Goal: Task Accomplishment & Management: Use online tool/utility

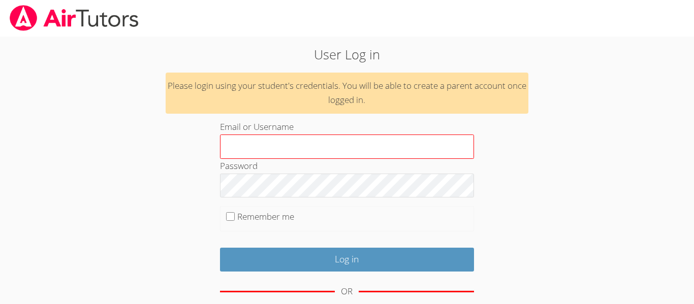
click at [269, 143] on input "Email or Username" at bounding box center [347, 147] width 254 height 24
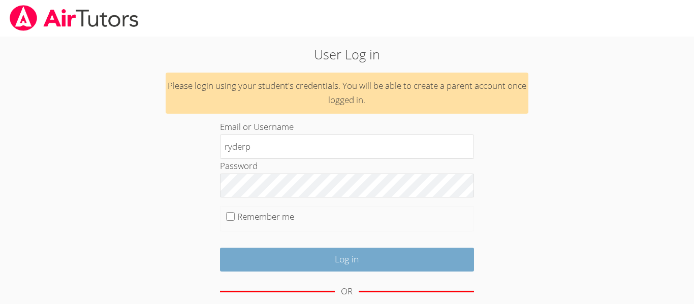
type input "ryderp"
click at [349, 259] on input "Log in" at bounding box center [347, 260] width 254 height 24
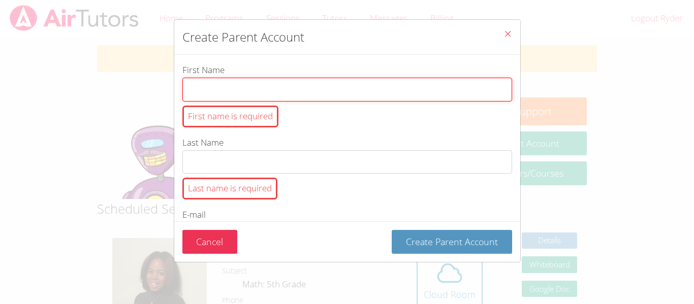
click at [264, 91] on input "First Name First name is required" at bounding box center [347, 90] width 330 height 24
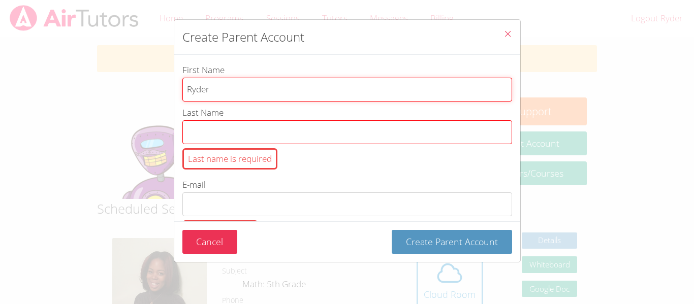
type input "Ryder"
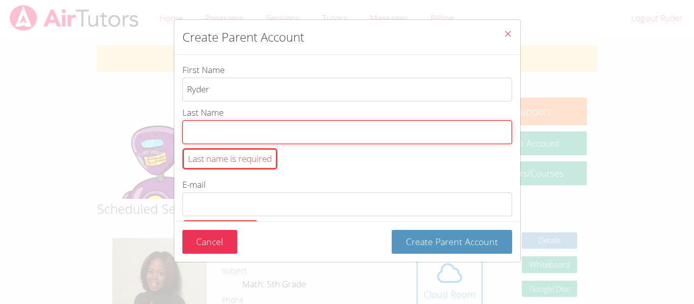
click at [270, 133] on input "Last Name Last name is required" at bounding box center [347, 132] width 330 height 24
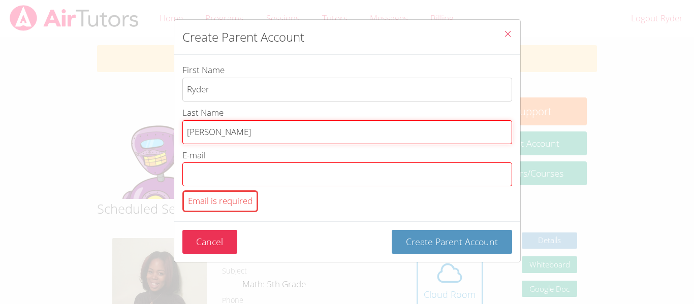
type input "Paul"
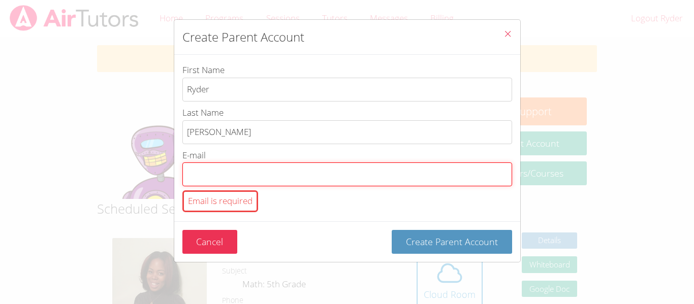
click at [219, 168] on input "E-mail Email is required" at bounding box center [347, 175] width 330 height 24
type input "nita101013@gmail.com"
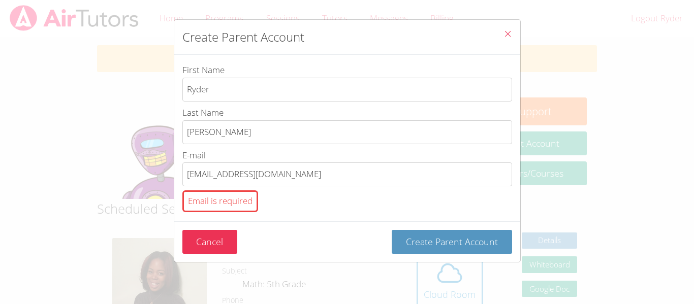
type input "6672190084"
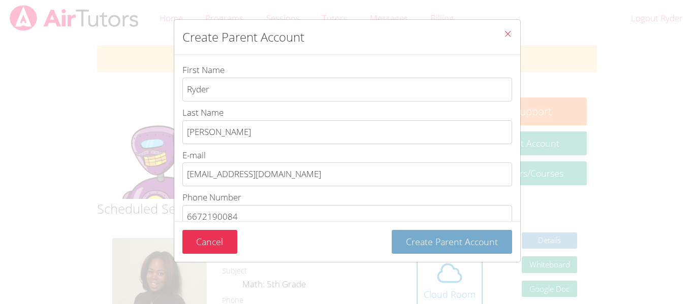
click at [436, 238] on span "Create Parent Account" at bounding box center [452, 242] width 92 height 12
click at [439, 244] on span "Create Parent Account" at bounding box center [452, 242] width 92 height 12
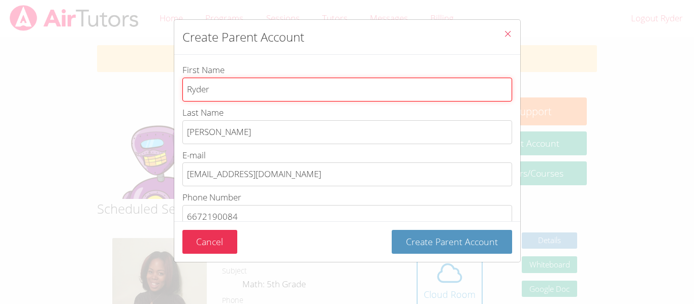
drag, startPoint x: 230, startPoint y: 91, endPoint x: 164, endPoint y: 91, distance: 66.1
click at [164, 91] on div "Create Parent Account First Name Ryder Last Name Paul E-mail nita101013@gmail.c…" at bounding box center [347, 152] width 694 height 304
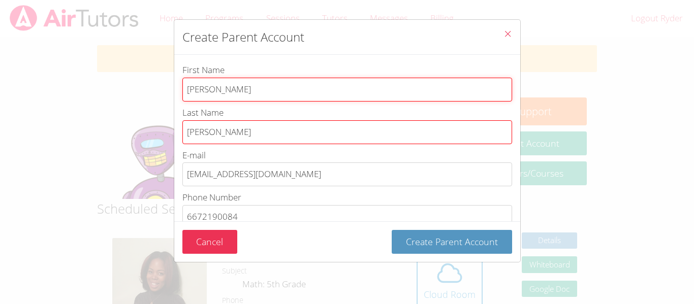
type input "juanita"
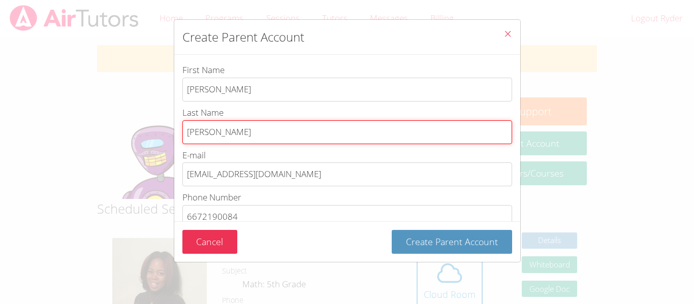
drag, startPoint x: 207, startPoint y: 132, endPoint x: 154, endPoint y: 134, distance: 53.9
click at [154, 134] on div "Create Parent Account First Name juanita Last Name Paul E-mail nita101013@gmail…" at bounding box center [347, 152] width 694 height 304
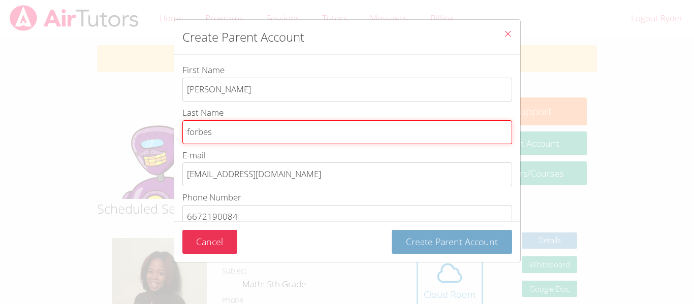
type input "forbes"
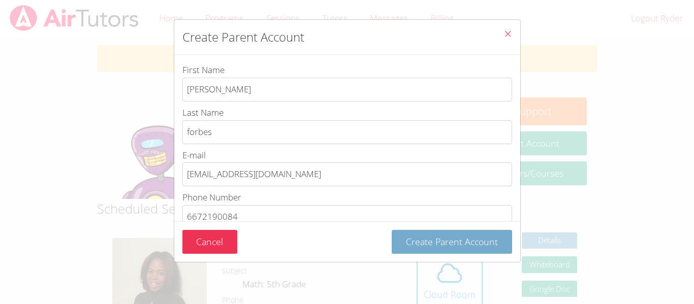
click at [444, 243] on span "Create Parent Account" at bounding box center [452, 242] width 92 height 12
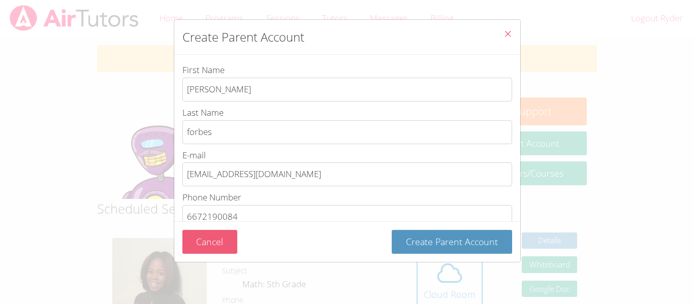
click at [219, 239] on button "Cancel" at bounding box center [209, 242] width 55 height 24
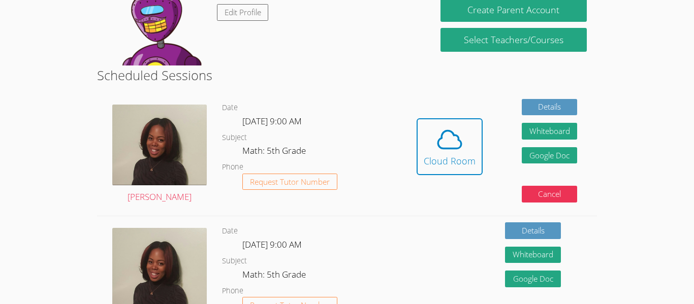
scroll to position [134, 0]
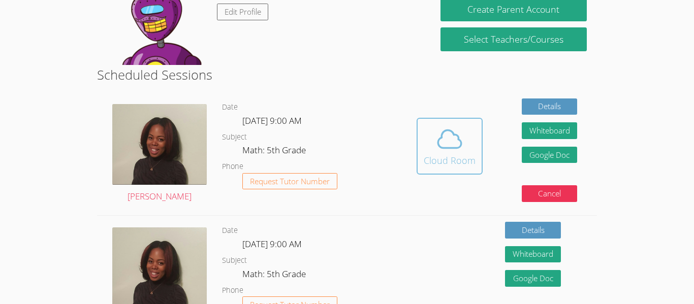
click at [452, 148] on icon at bounding box center [449, 140] width 23 height 18
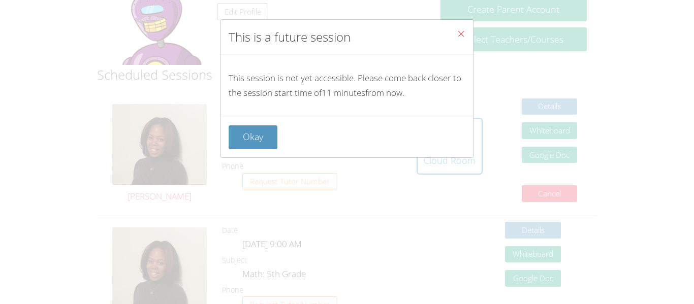
click at [462, 34] on icon "Close" at bounding box center [461, 33] width 9 height 9
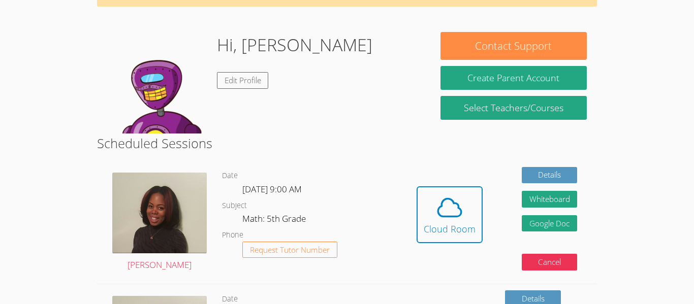
scroll to position [65, 0]
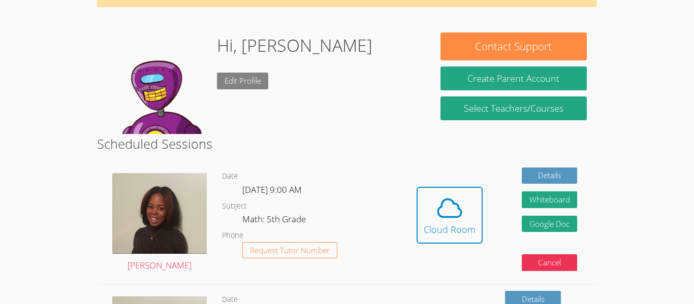
click at [250, 81] on link "Edit Profile" at bounding box center [243, 81] width 52 height 17
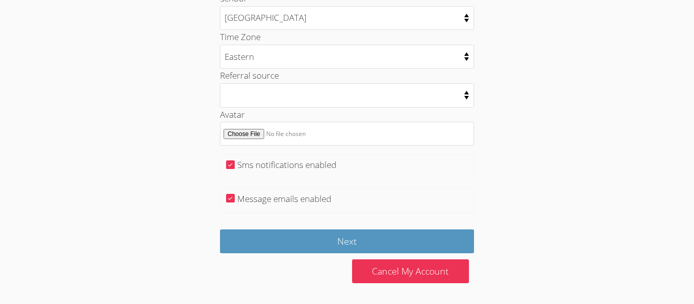
scroll to position [514, 0]
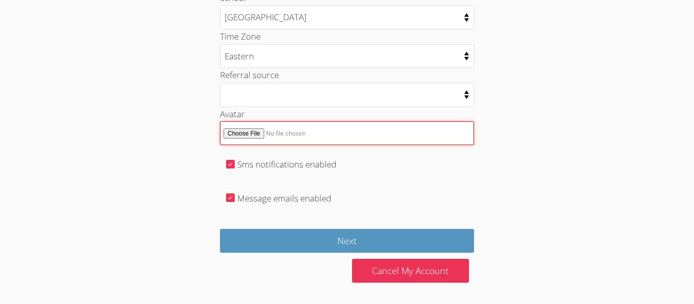
click at [282, 140] on input "Avatar" at bounding box center [347, 133] width 254 height 24
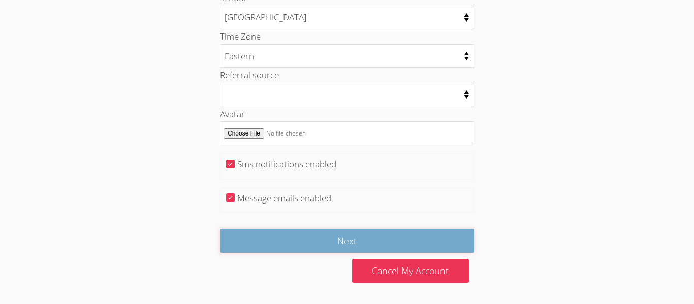
click at [349, 234] on input "Next" at bounding box center [347, 241] width 254 height 24
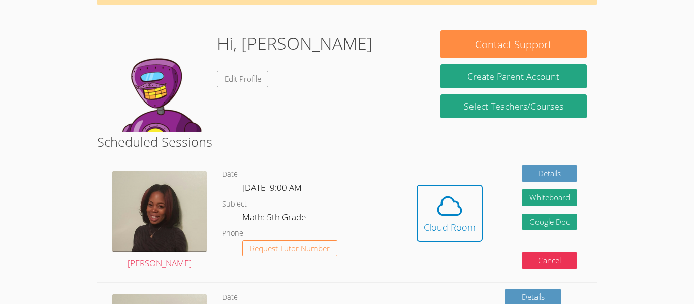
scroll to position [68, 0]
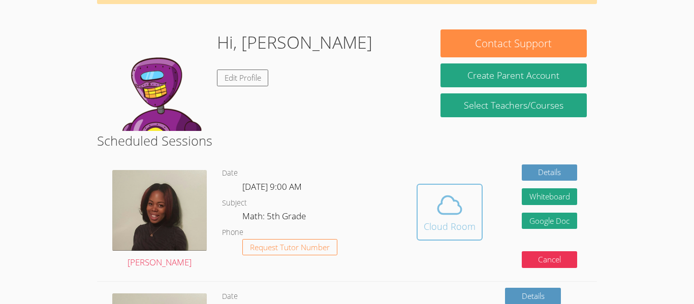
click at [445, 213] on icon at bounding box center [450, 205] width 28 height 28
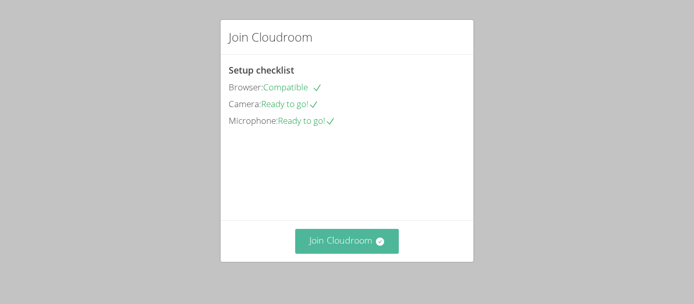
click at [331, 244] on button "Join Cloudroom" at bounding box center [347, 241] width 104 height 25
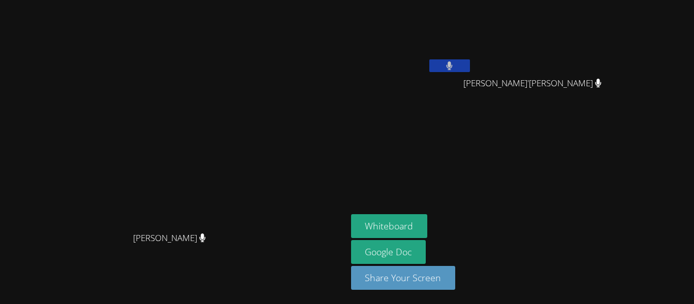
click at [472, 76] on div "[PERSON_NAME]" at bounding box center [411, 40] width 121 height 73
click at [470, 60] on button at bounding box center [450, 65] width 41 height 13
click at [455, 70] on icon at bounding box center [449, 66] width 11 height 9
click at [426, 254] on link "Google Doc" at bounding box center [388, 252] width 75 height 24
click at [407, 220] on button "Whiteboard" at bounding box center [389, 226] width 77 height 24
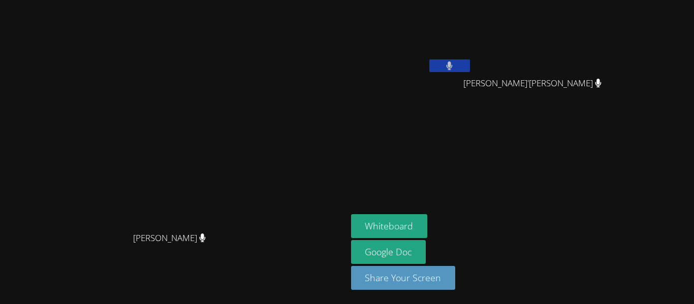
click at [472, 49] on video at bounding box center [411, 38] width 121 height 68
click at [453, 62] on icon at bounding box center [449, 66] width 7 height 9
click at [455, 64] on icon at bounding box center [449, 66] width 11 height 9
click at [470, 71] on button at bounding box center [450, 65] width 41 height 13
click at [470, 70] on button at bounding box center [450, 65] width 41 height 13
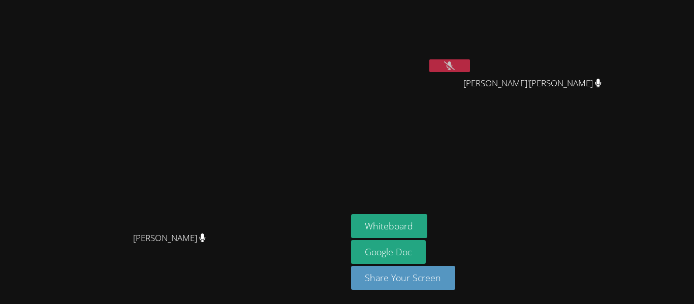
click at [455, 69] on icon at bounding box center [449, 66] width 11 height 9
click at [470, 65] on button at bounding box center [450, 65] width 41 height 13
click at [470, 66] on button at bounding box center [450, 65] width 41 height 13
click at [455, 70] on icon at bounding box center [449, 66] width 11 height 9
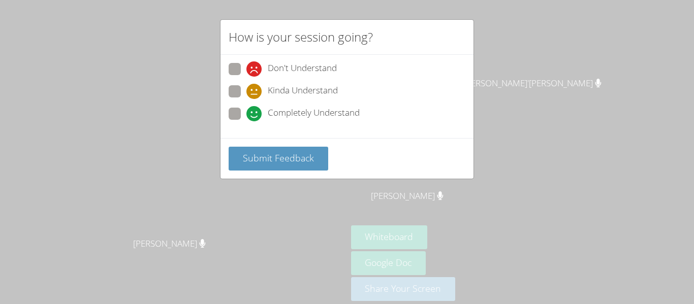
click at [247, 77] on span at bounding box center [247, 77] width 0 height 0
click at [247, 67] on input "Don't Understand" at bounding box center [251, 67] width 9 height 9
radio input "true"
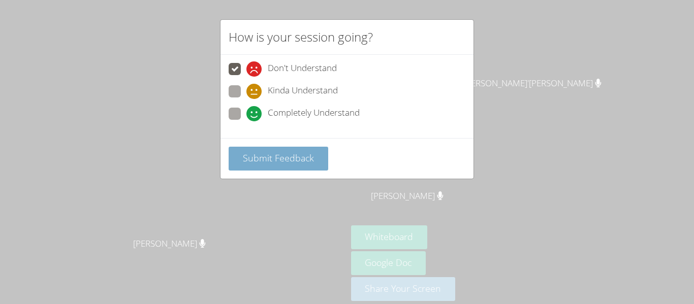
click at [279, 154] on span "Submit Feedback" at bounding box center [278, 158] width 71 height 12
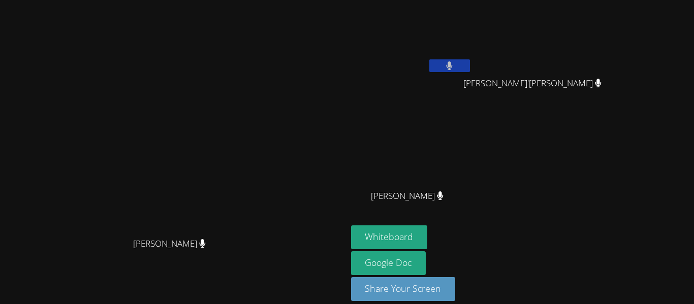
click at [453, 68] on icon at bounding box center [450, 66] width 6 height 9
click at [470, 64] on button at bounding box center [450, 65] width 41 height 13
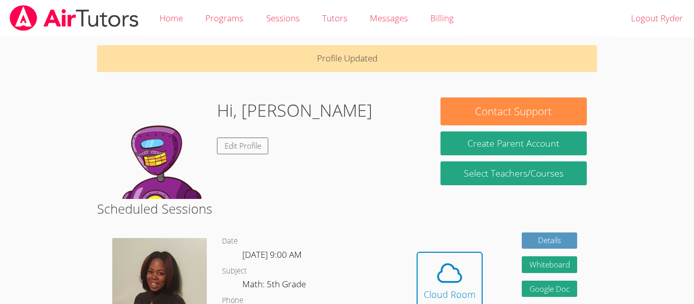
scroll to position [68, 0]
